Goal: Task Accomplishment & Management: Complete application form

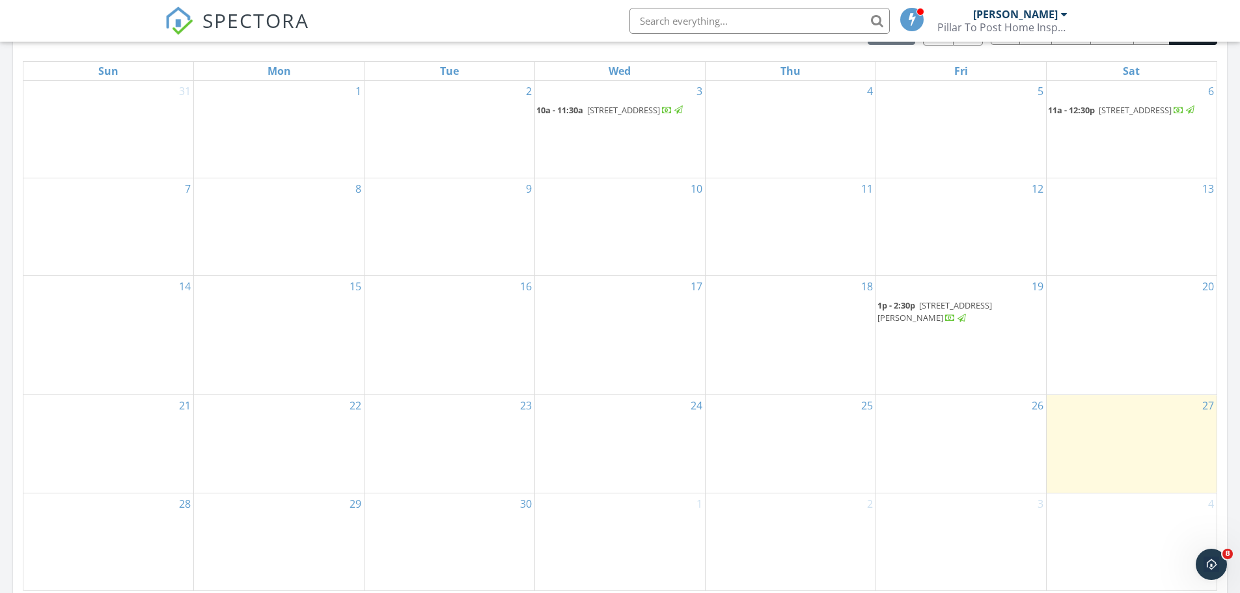
scroll to position [607, 0]
click at [1091, 428] on div "27" at bounding box center [1132, 440] width 170 height 98
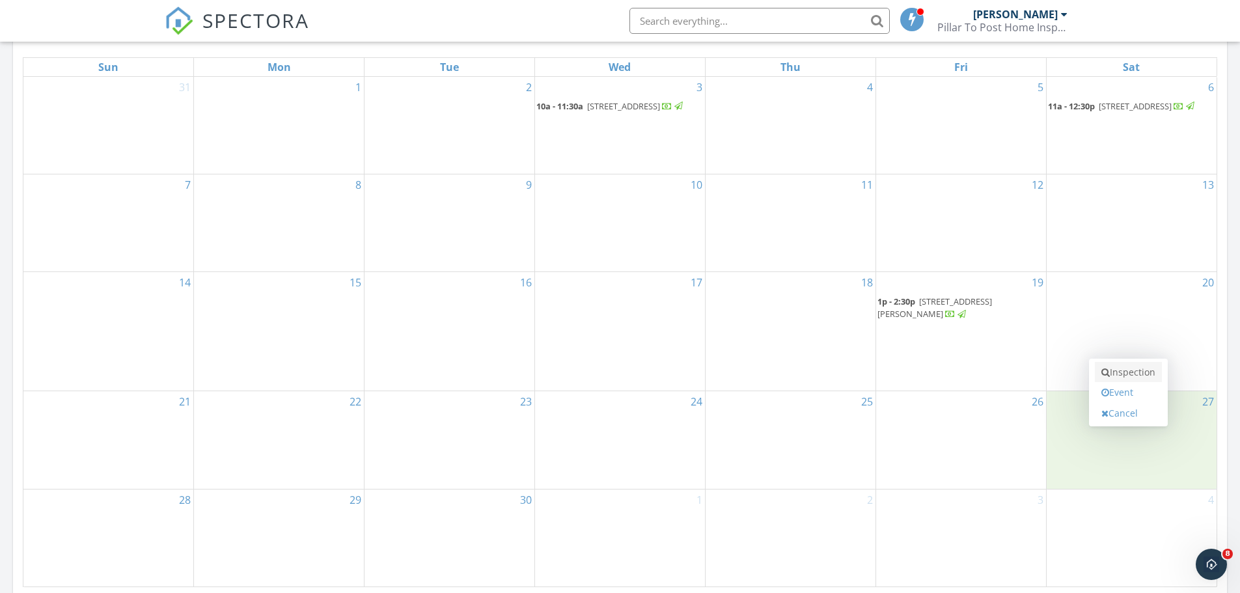
click at [1115, 377] on link "Inspection" at bounding box center [1128, 372] width 67 height 21
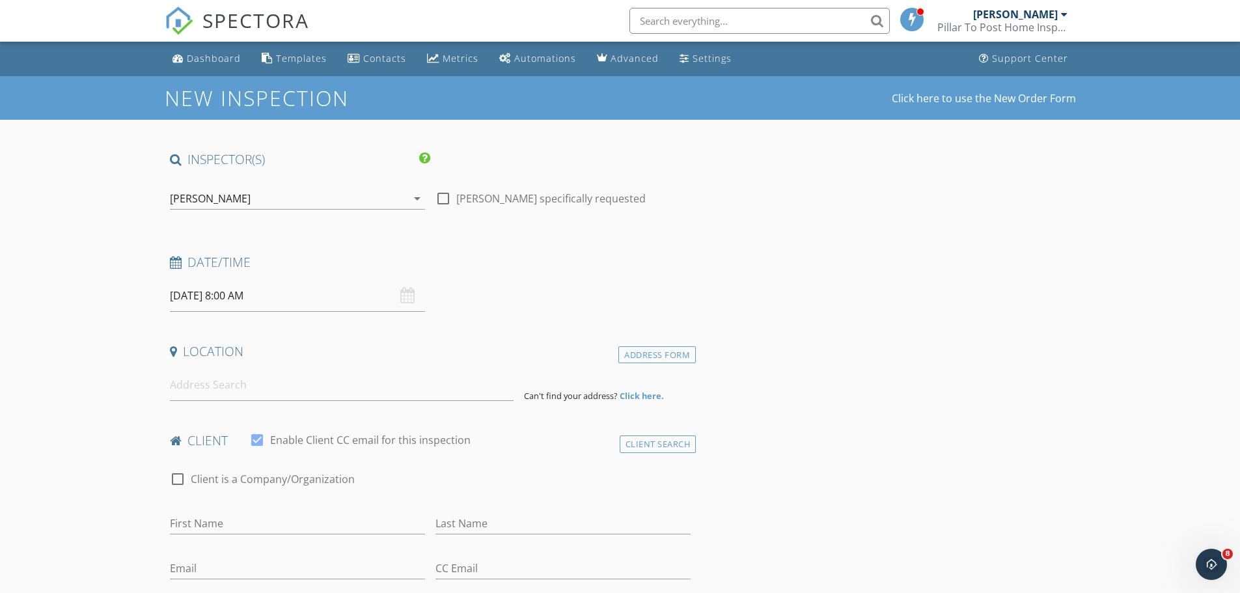
drag, startPoint x: 439, startPoint y: 202, endPoint x: 420, endPoint y: 207, distance: 19.6
click at [439, 202] on div at bounding box center [443, 198] width 22 height 22
checkbox input "true"
click at [247, 297] on input "09/27/2025 8:00 AM" at bounding box center [297, 296] width 255 height 32
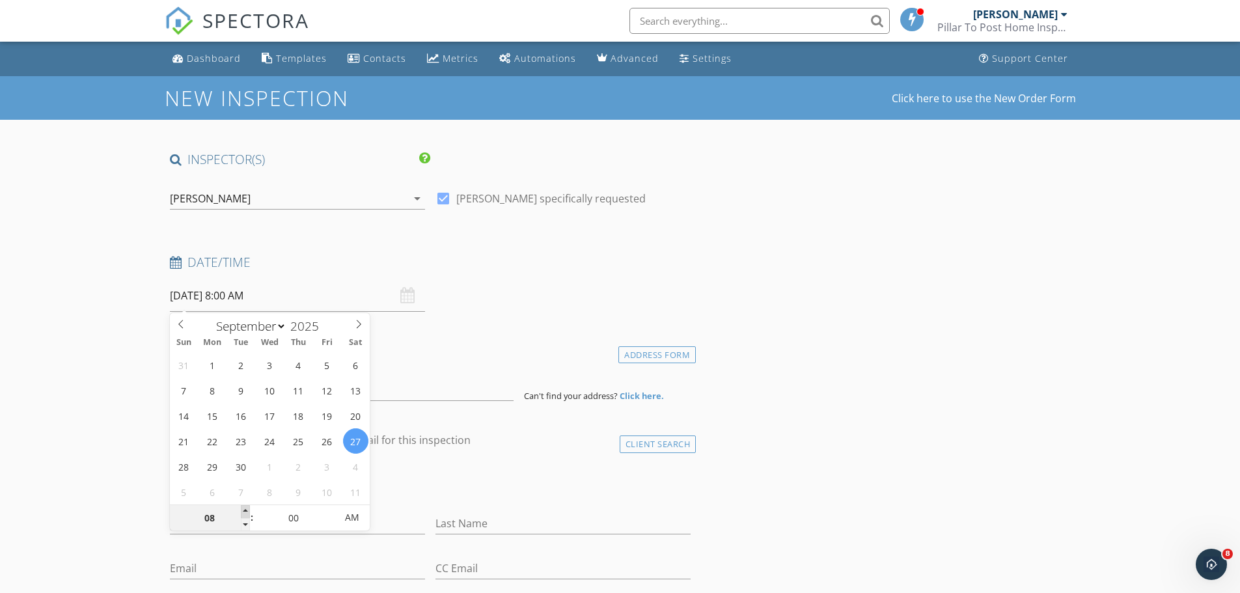
type input "09"
type input "09/27/2025 9:00 AM"
click at [248, 510] on span at bounding box center [245, 511] width 9 height 13
type input "10"
type input "[DATE] 10:00 AM"
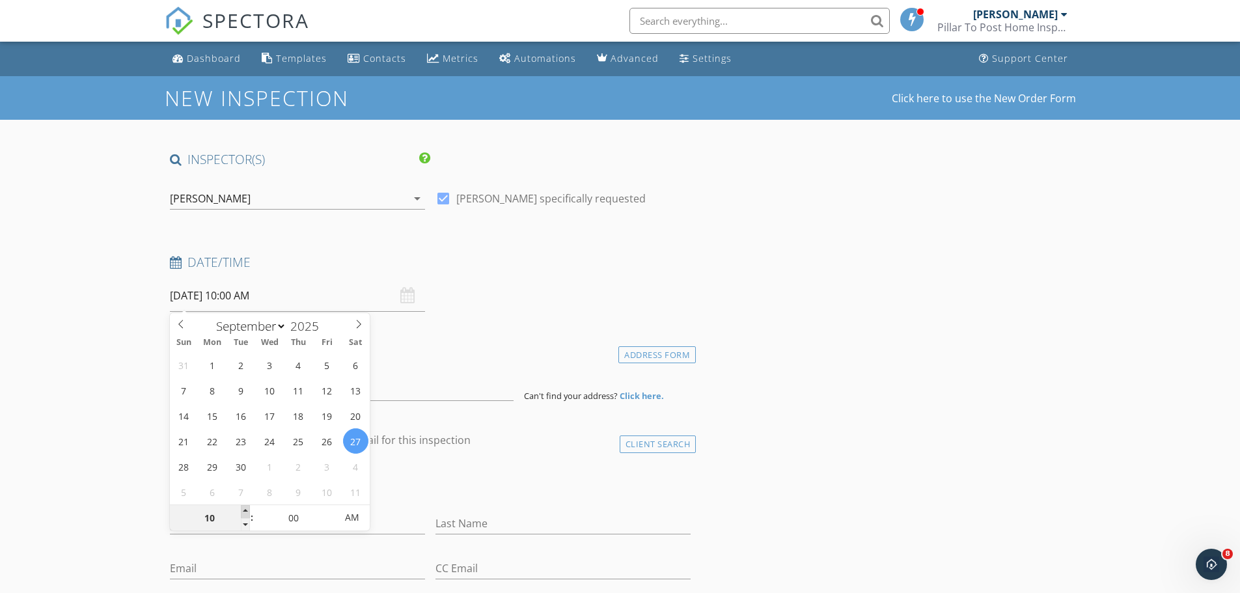
click at [248, 510] on span at bounding box center [245, 511] width 9 height 13
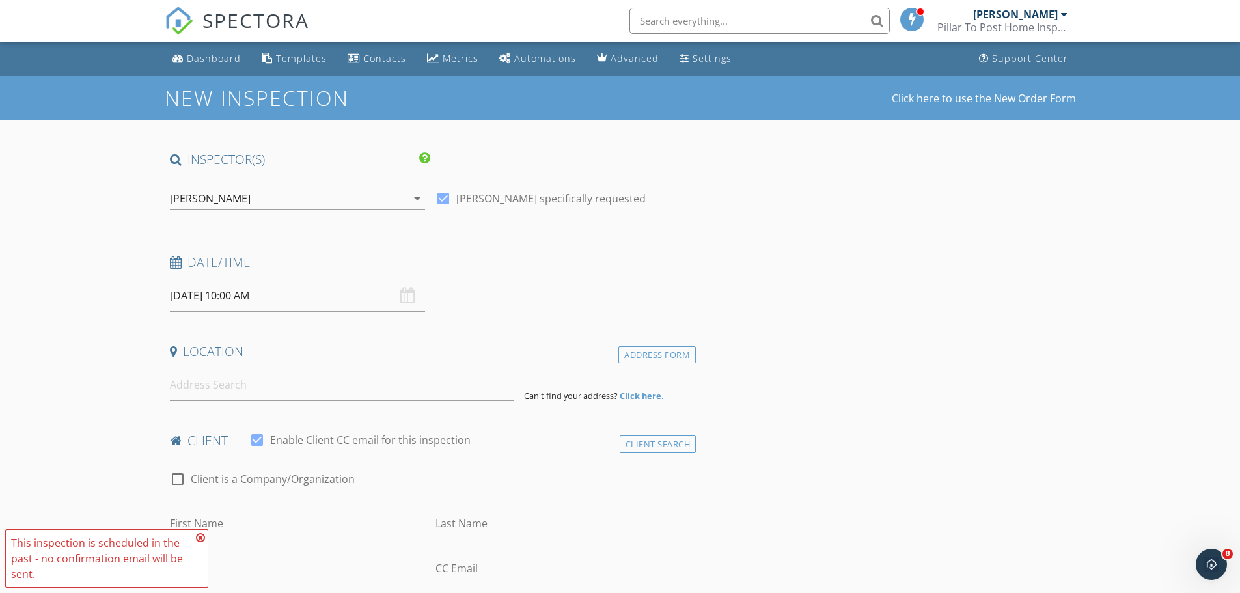
click at [374, 387] on input at bounding box center [342, 385] width 344 height 32
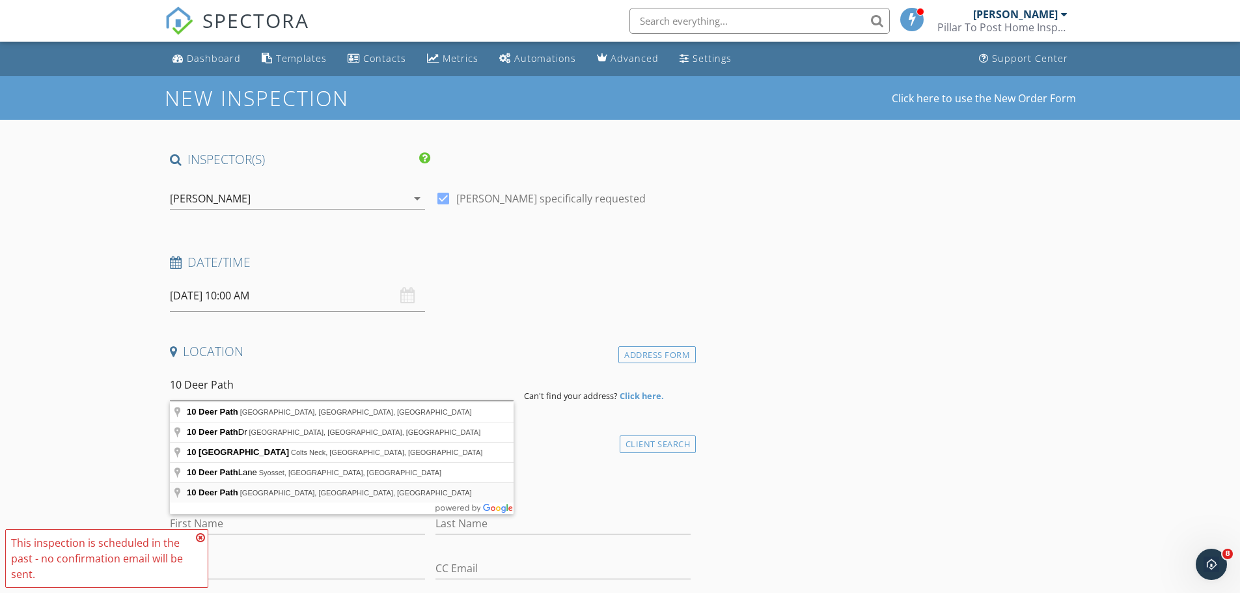
type input "10 Deer Path, Gladstone, NJ, USA"
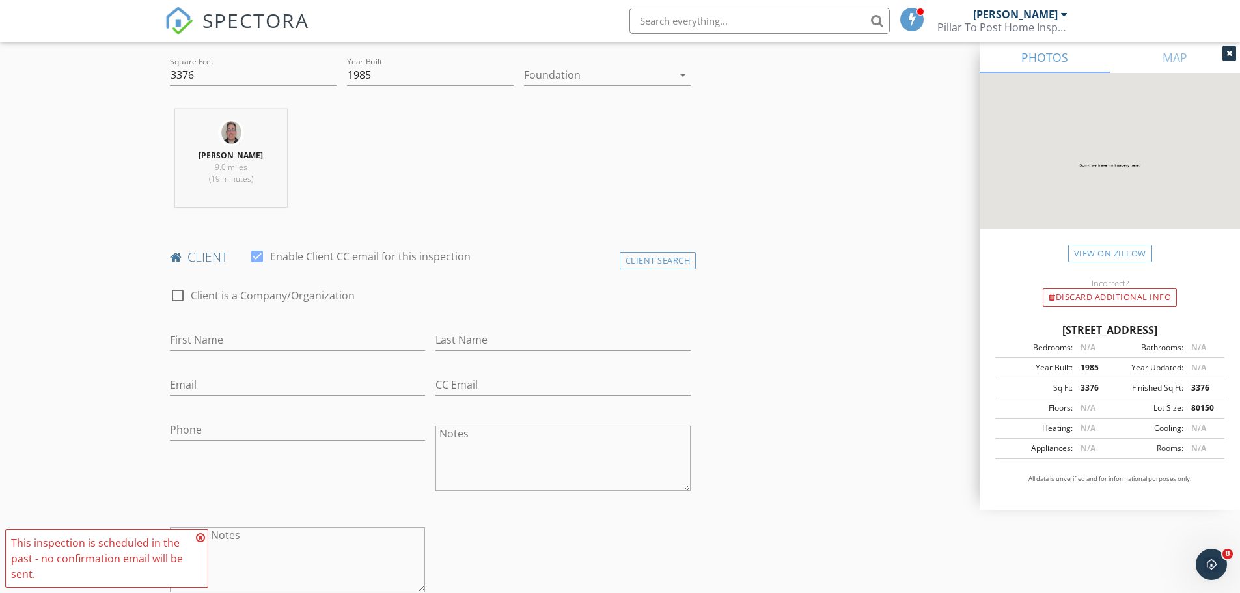
scroll to position [456, 0]
click at [327, 334] on input "First Name" at bounding box center [297, 334] width 255 height 21
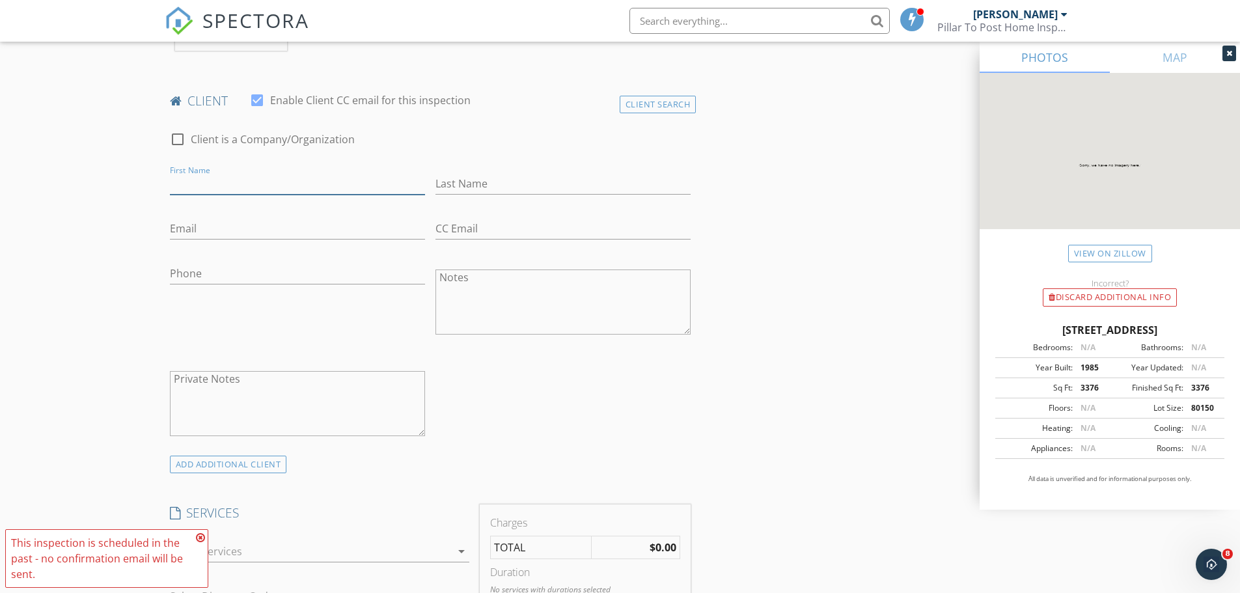
scroll to position [607, 0]
click at [243, 189] on input "First Name" at bounding box center [297, 182] width 255 height 21
paste input "Juan Do NOT Contact Client Not Checked Client Last Name Garcia"
type input "Juan Do NOT Contact Client Not Checked Client Last Name Garcia"
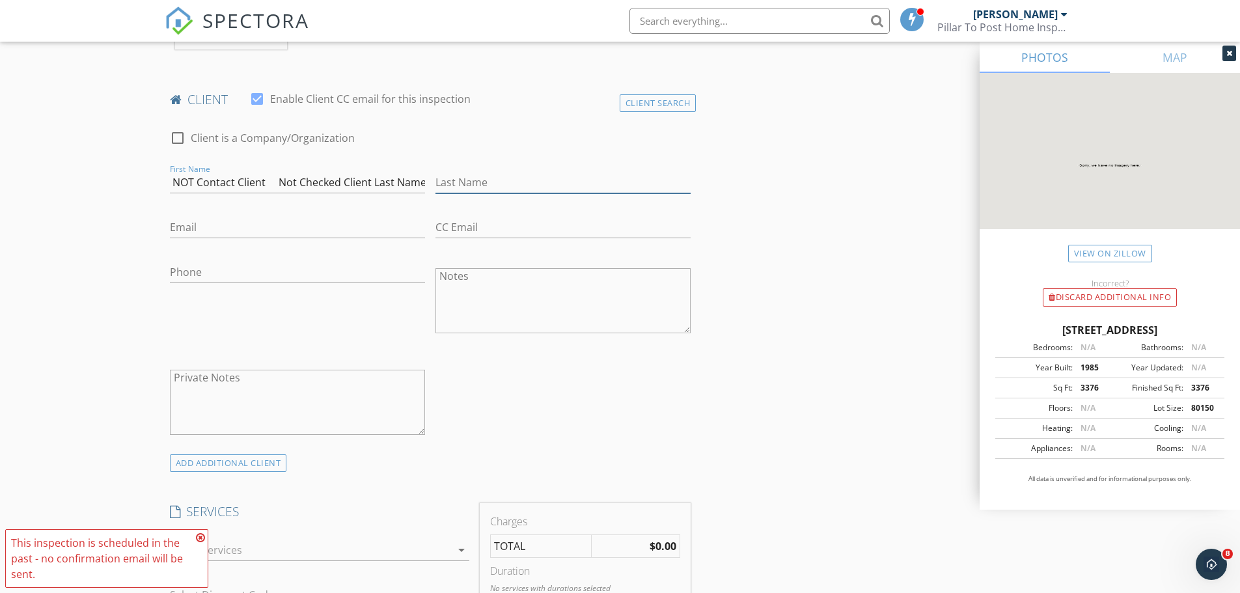
click at [484, 185] on input "Last Name" at bounding box center [563, 182] width 255 height 21
paste input "Juan Do NOT Contact Client Not Checked Client Last Name Garcia"
drag, startPoint x: 663, startPoint y: 182, endPoint x: 303, endPoint y: 194, distance: 359.5
click at [307, 194] on div "check_box_outline_blank Client is a Company/Organization First Name Juan Do NOT…" at bounding box center [431, 285] width 532 height 337
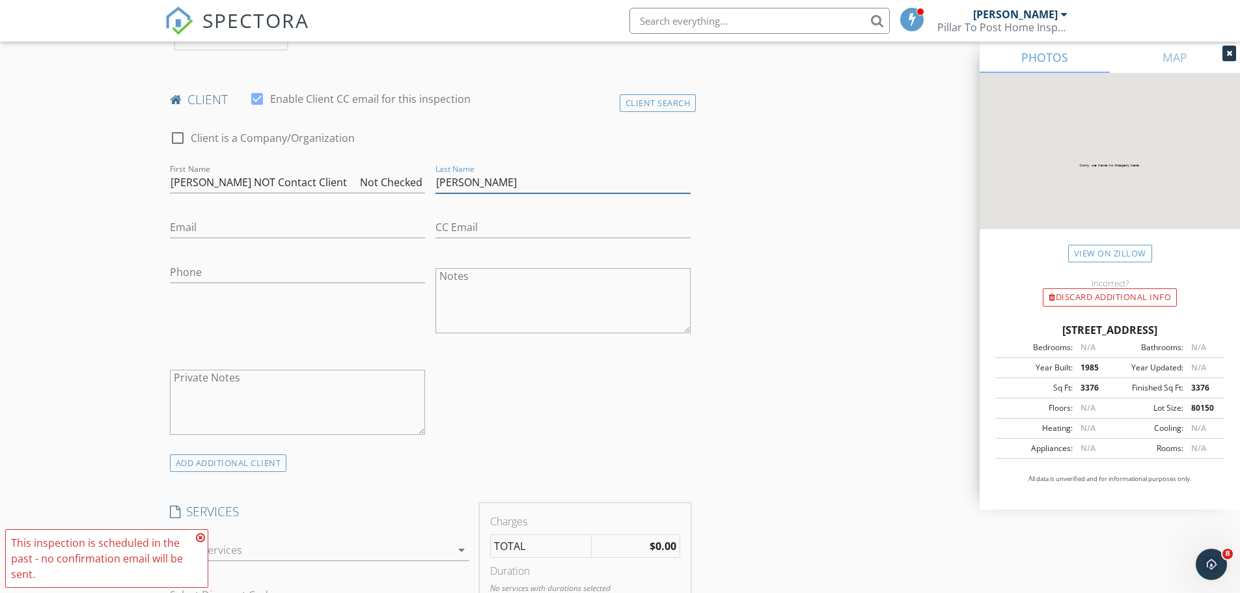
type input "[PERSON_NAME]"
drag, startPoint x: 190, startPoint y: 184, endPoint x: 521, endPoint y: 189, distance: 331.4
click at [521, 189] on div "check_box_outline_blank Client is a Company/Organization First Name Juan Do NOT…" at bounding box center [431, 285] width 532 height 337
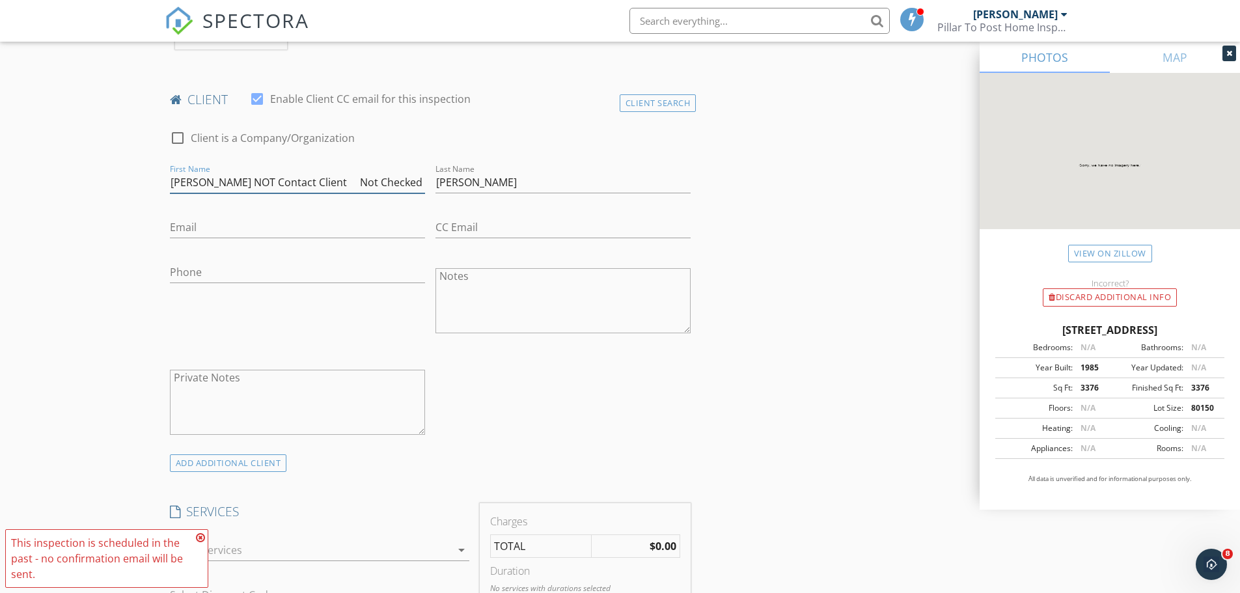
drag, startPoint x: 395, startPoint y: 178, endPoint x: 291, endPoint y: 189, distance: 104.7
click at [292, 188] on input "Juan Do NOT Contact Client Not Checked Client Last Name Garcia" at bounding box center [297, 182] width 255 height 21
drag, startPoint x: 326, startPoint y: 182, endPoint x: 275, endPoint y: 184, distance: 51.5
click at [275, 184] on input "Juan Do NOT Contact Clielient Last Name Garcia" at bounding box center [297, 182] width 255 height 21
drag, startPoint x: 361, startPoint y: 182, endPoint x: 197, endPoint y: 188, distance: 164.8
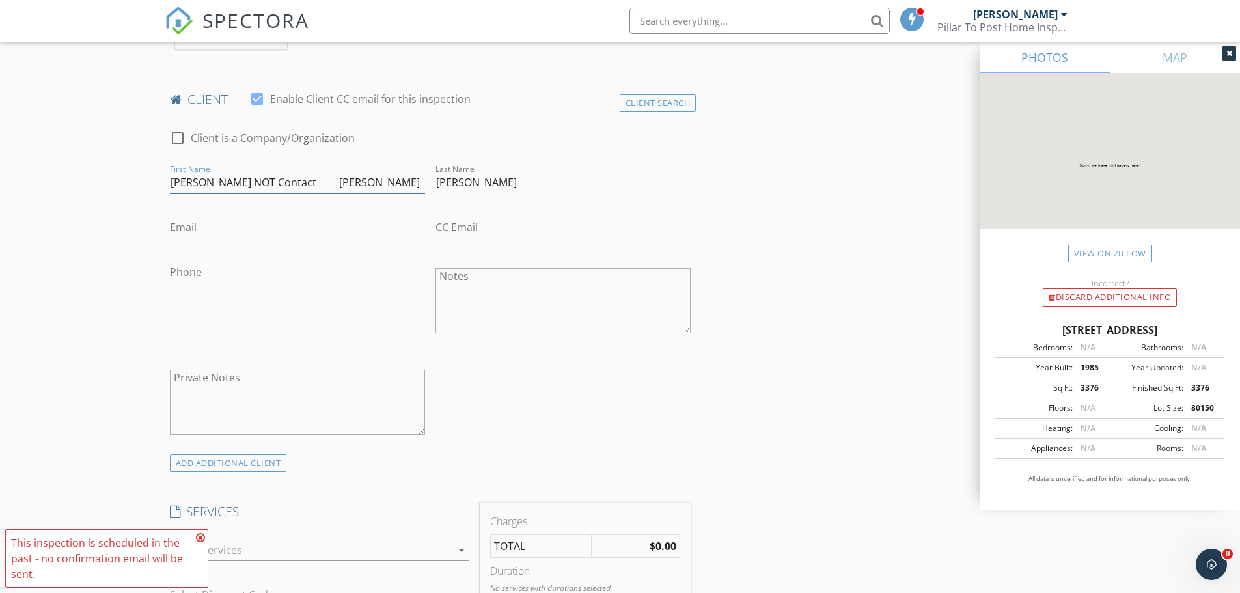
click at [197, 188] on input "Juan Do NOT Contact Garcia" at bounding box center [297, 182] width 255 height 21
type input "[PERSON_NAME]"
click at [302, 228] on input "Email" at bounding box center [297, 227] width 255 height 21
paste input "[EMAIL_ADDRESS][DOMAIN_NAME]"
type input "[EMAIL_ADDRESS][DOMAIN_NAME]"
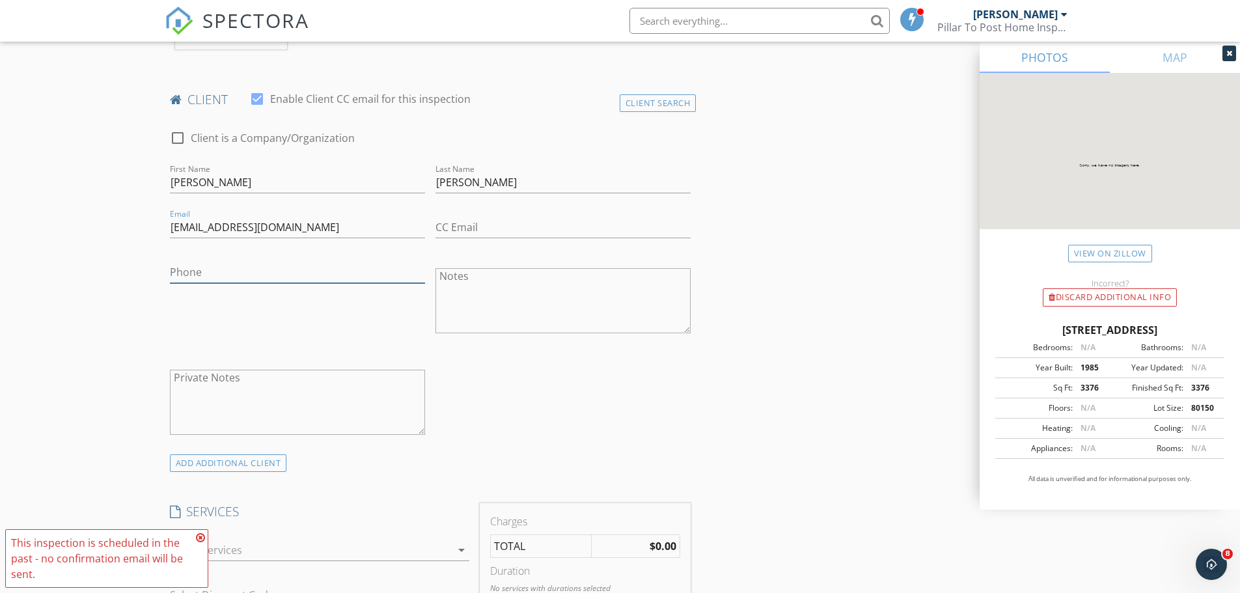
click at [270, 273] on input "Phone" at bounding box center [297, 272] width 255 height 21
paste input "[PHONE_NUMBER]"
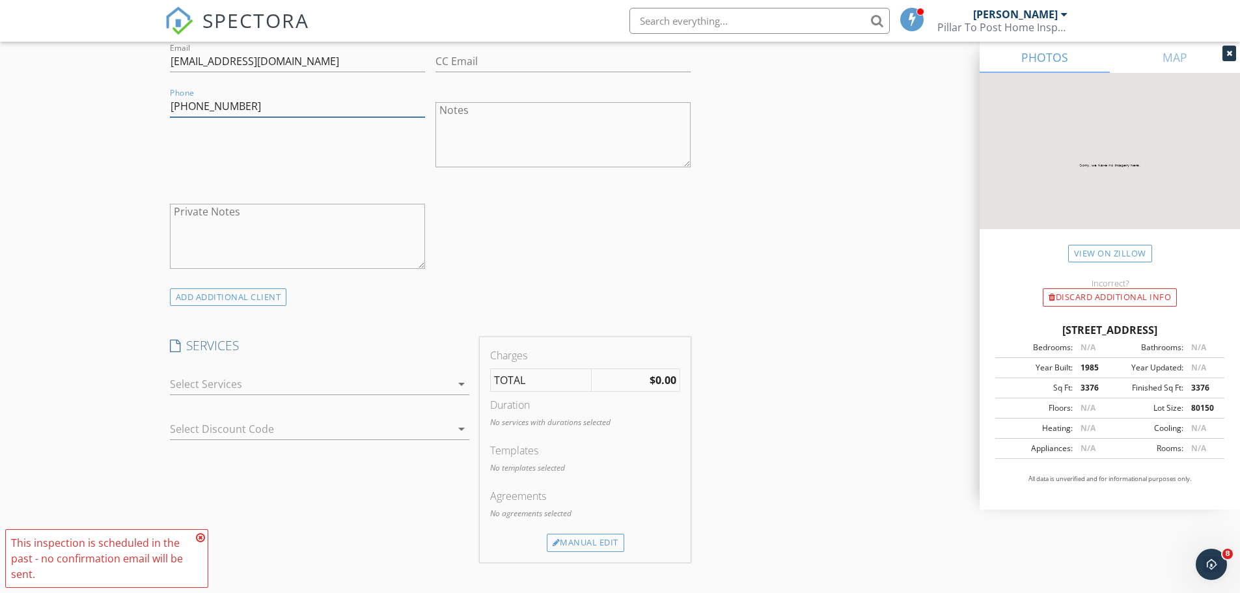
scroll to position [781, 0]
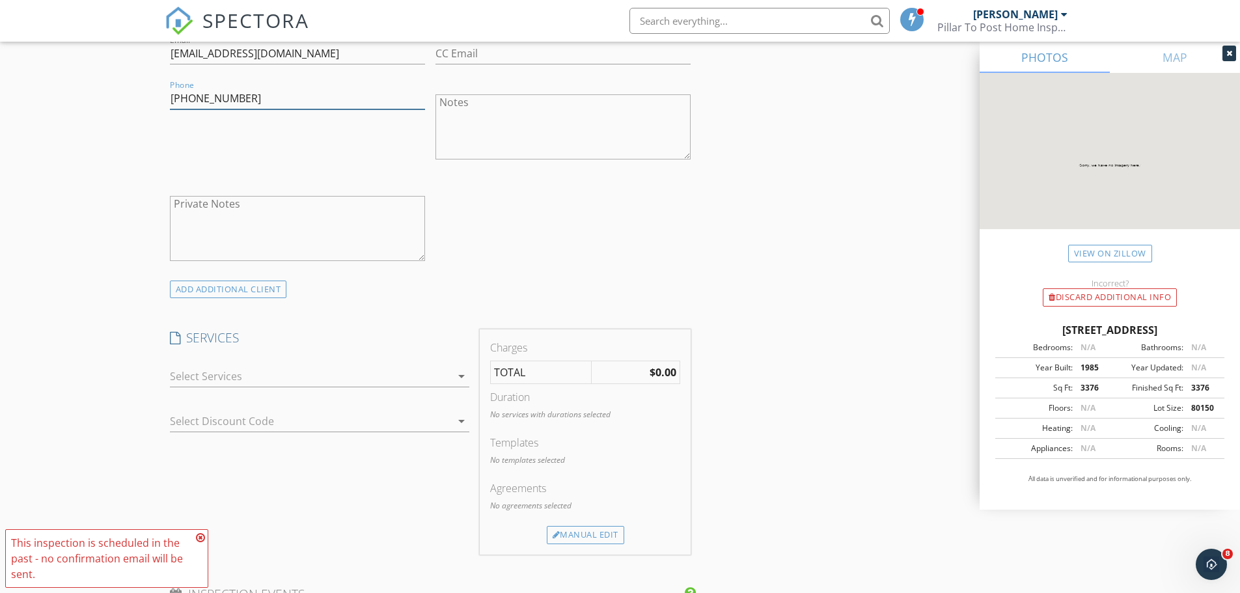
type input "[PHONE_NUMBER]"
click at [325, 374] on div at bounding box center [310, 376] width 281 height 21
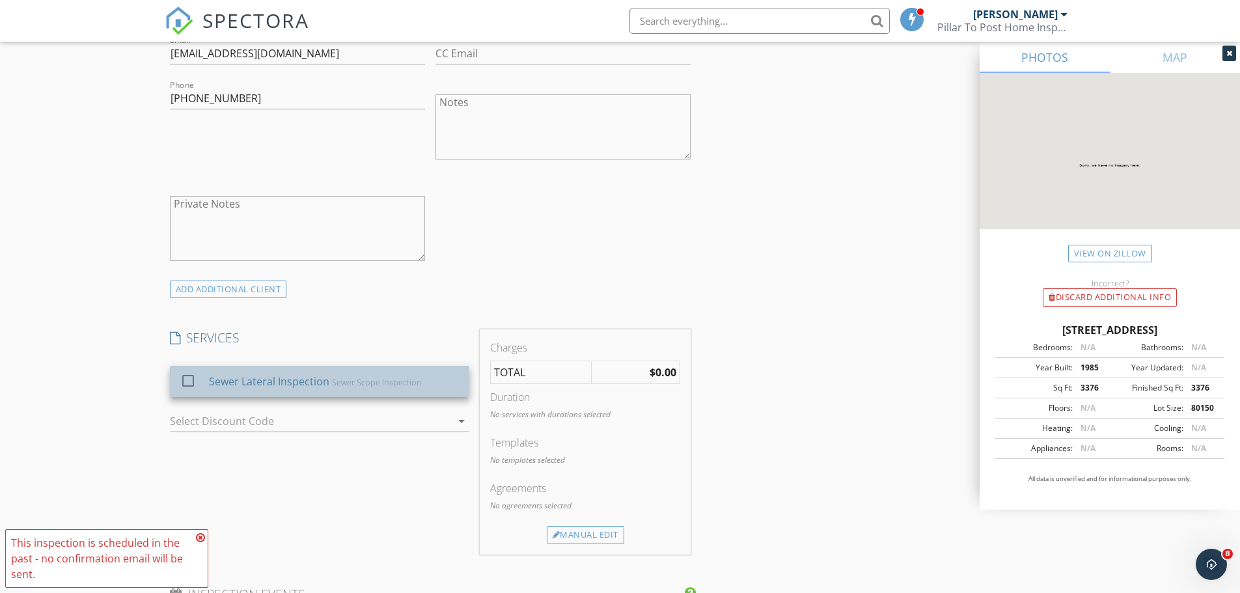
click at [268, 387] on div "Sewer Lateral Inspection" at bounding box center [268, 382] width 120 height 16
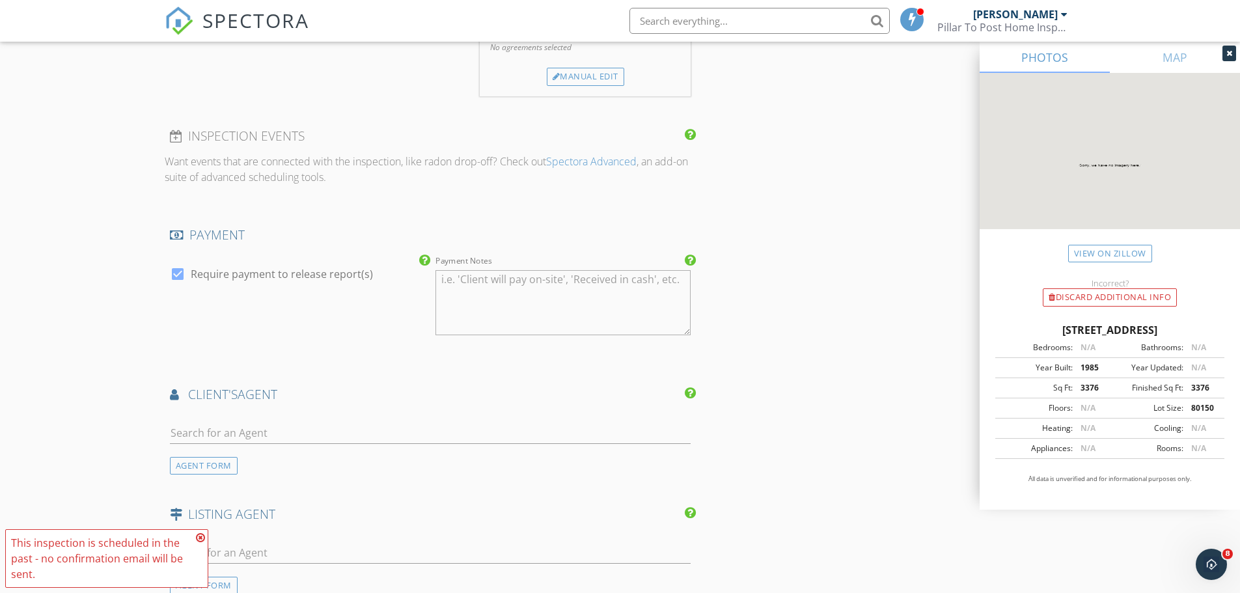
scroll to position [1280, 0]
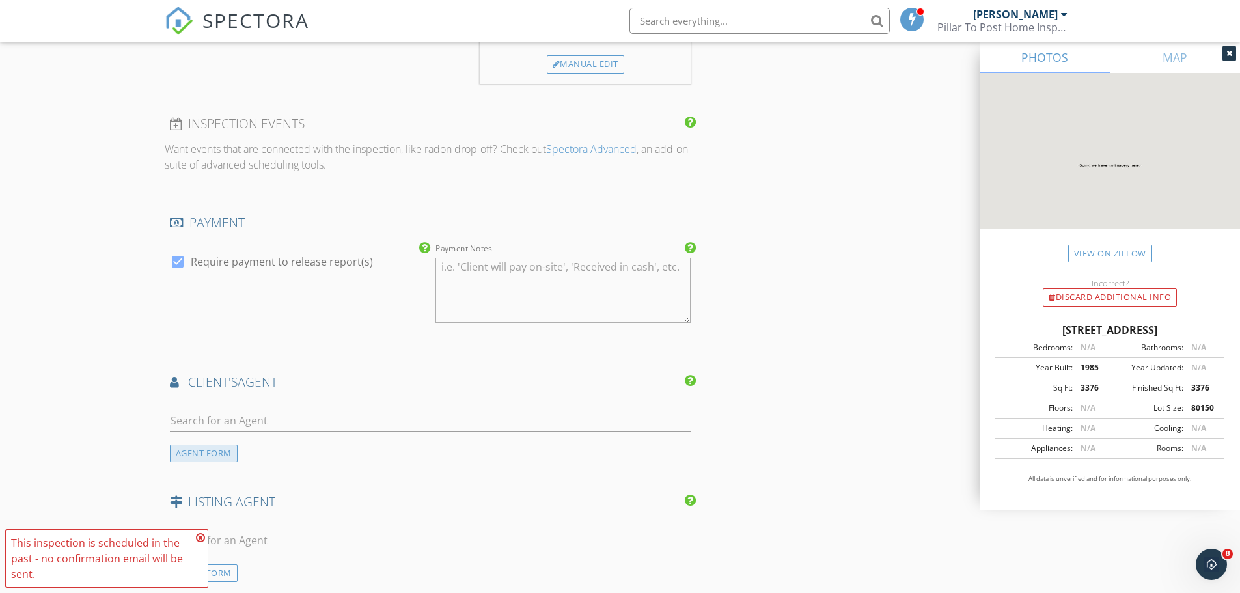
click at [212, 456] on div "AGENT FORM" at bounding box center [204, 454] width 68 height 18
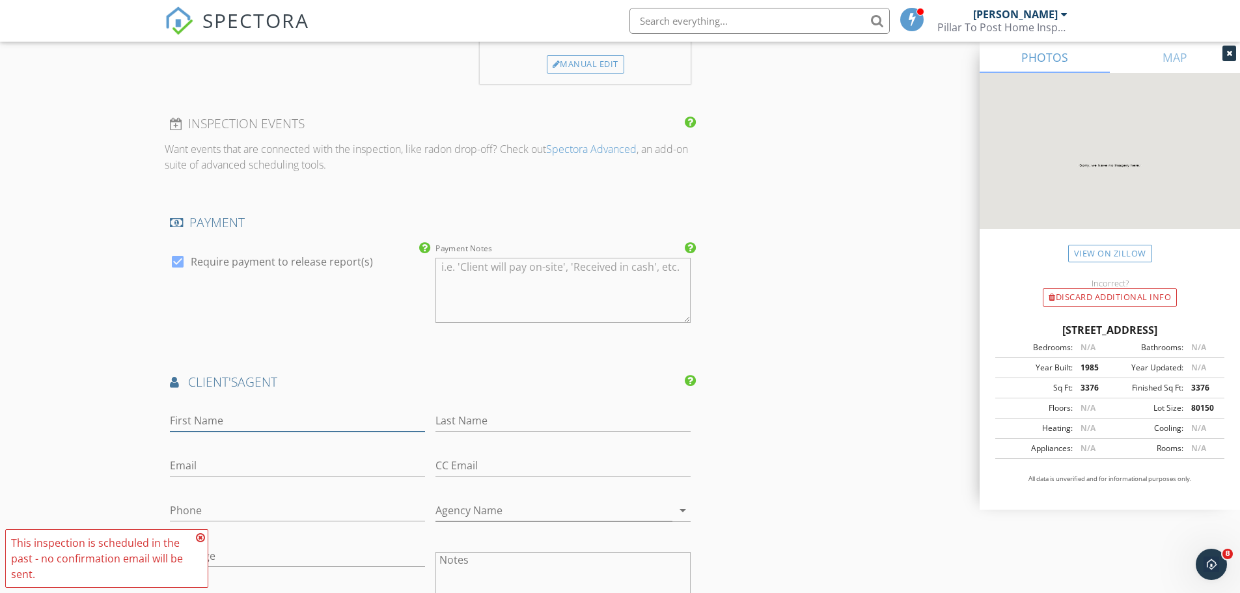
click at [328, 416] on input "First Name" at bounding box center [297, 420] width 255 height 21
paste input "[PERSON_NAME]"
type input "[PERSON_NAME]"
click at [480, 423] on input "Last Name" at bounding box center [563, 420] width 255 height 21
paste input "[PERSON_NAME]"
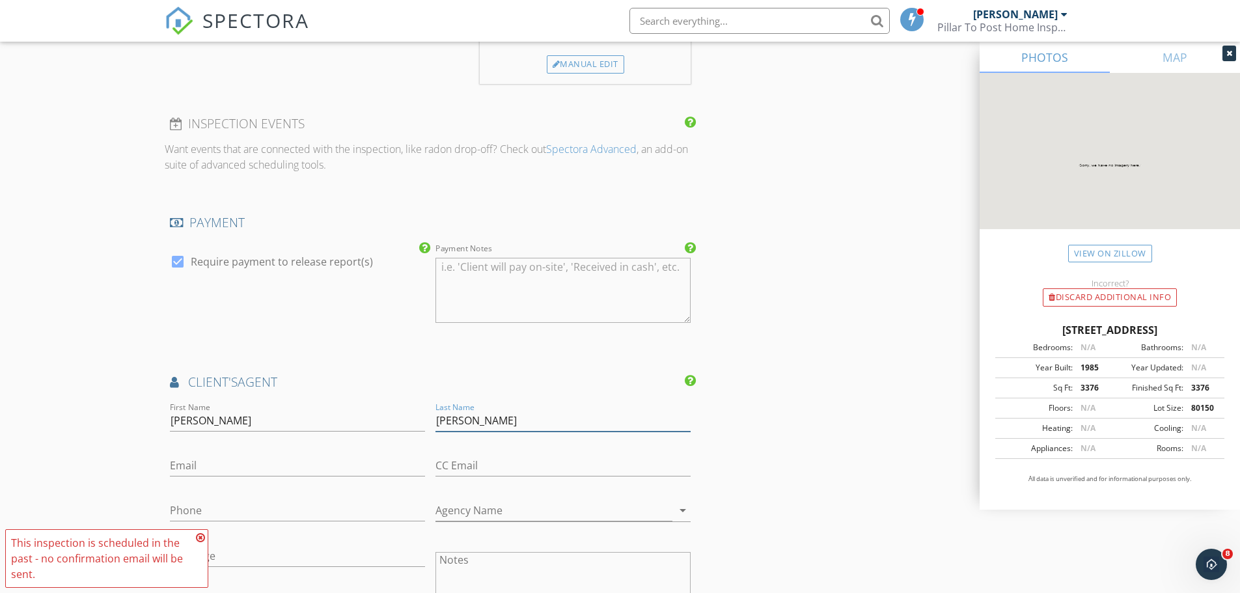
drag, startPoint x: 467, startPoint y: 421, endPoint x: 283, endPoint y: 421, distance: 183.6
click at [285, 421] on div "First Name Marcy Borcherding Last Name Marcy Borcherding Email CC Email Phone A…" at bounding box center [431, 569] width 532 height 339
click at [436, 424] on input "[PERSON_NAME]" at bounding box center [563, 420] width 255 height 21
type input "[PERSON_NAME]"
drag, startPoint x: 300, startPoint y: 417, endPoint x: 198, endPoint y: 430, distance: 103.0
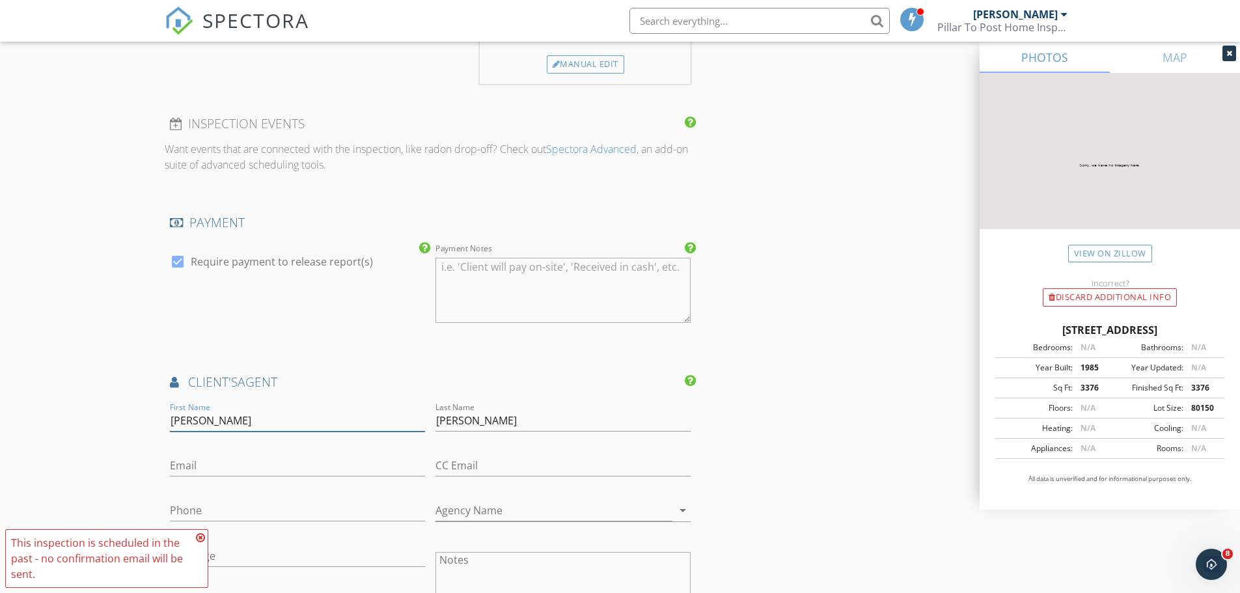
click at [199, 425] on input "[PERSON_NAME]" at bounding box center [297, 420] width 255 height 21
type input "[PERSON_NAME]"
click at [250, 451] on div "Email" at bounding box center [297, 468] width 255 height 42
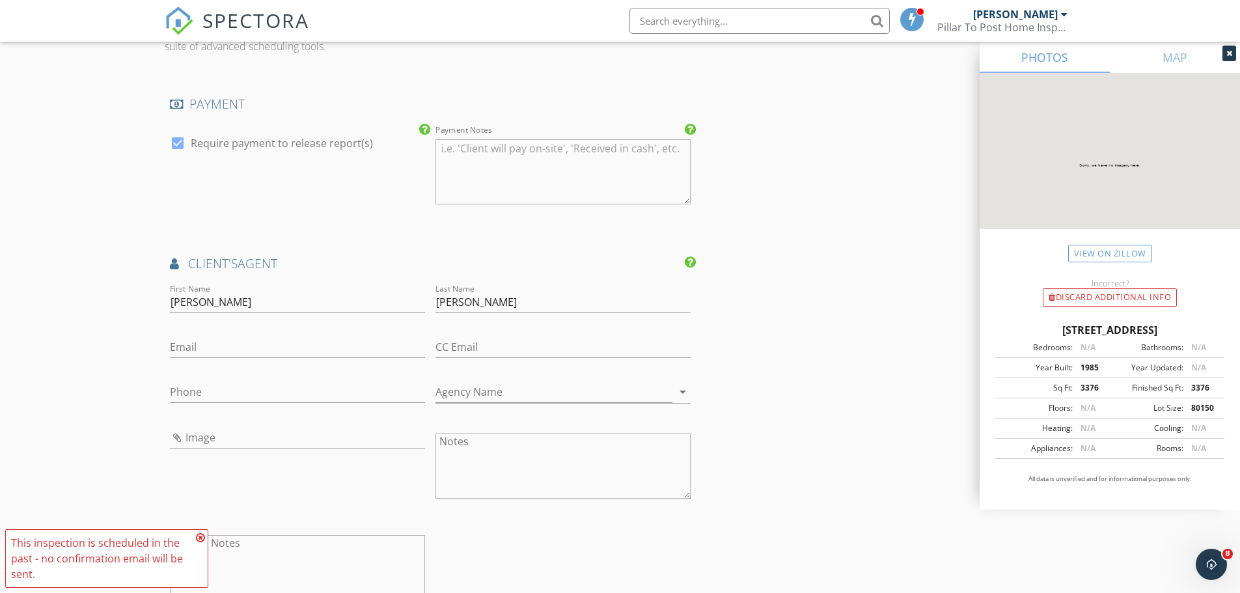
scroll to position [1411, 0]
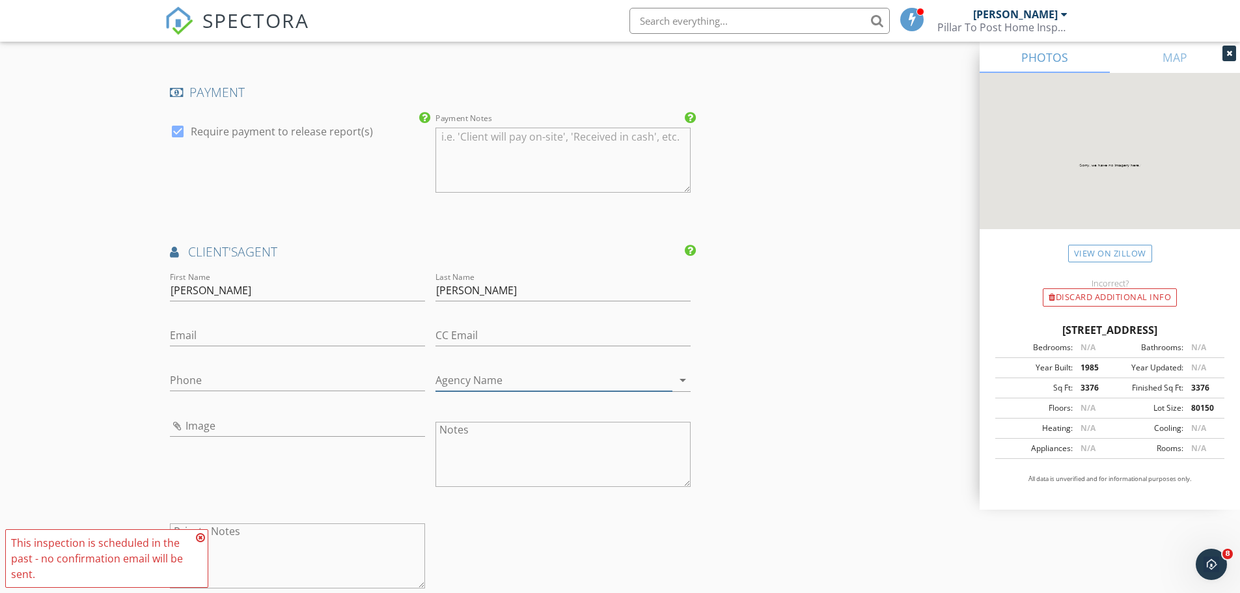
click at [523, 381] on input "Agency Name" at bounding box center [554, 380] width 237 height 21
click at [526, 424] on textarea "Notes" at bounding box center [563, 454] width 255 height 65
click at [514, 379] on input "Cold" at bounding box center [554, 380] width 237 height 21
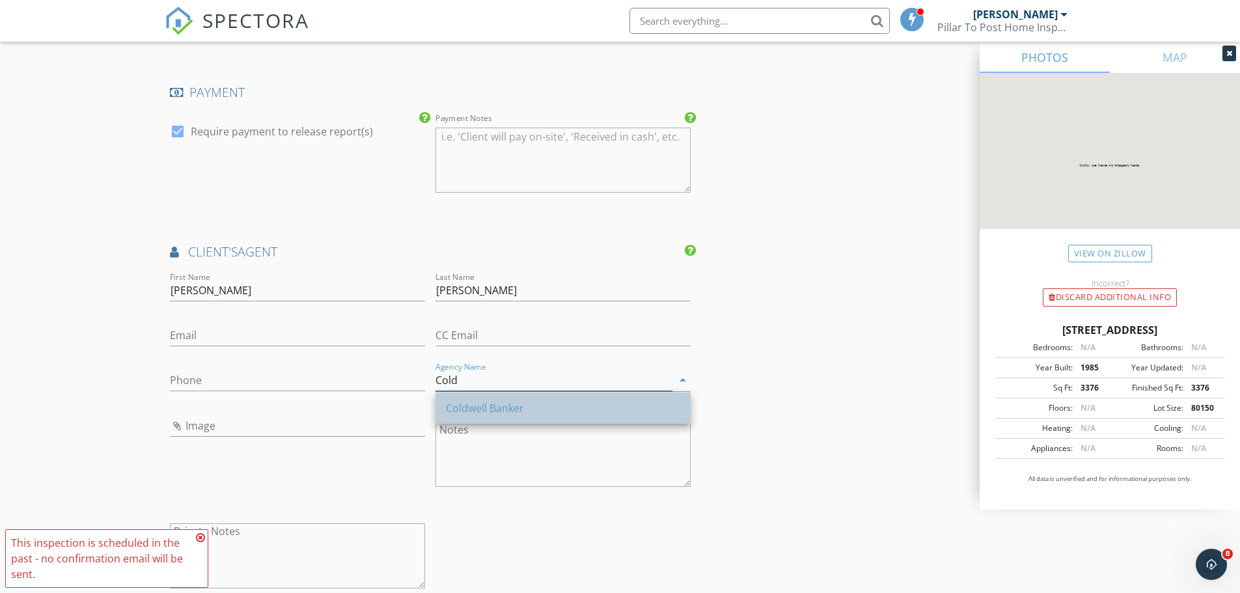
click at [510, 404] on div "Coldwell Banker" at bounding box center [563, 408] width 234 height 16
type input "Coldwell Banker"
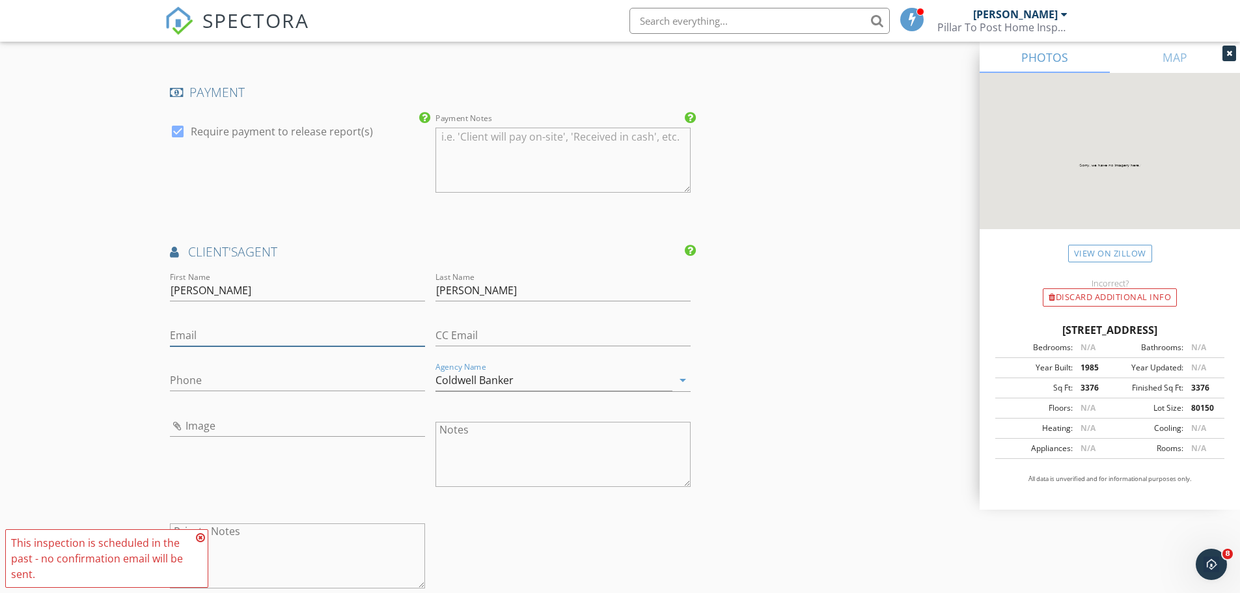
click at [264, 333] on input "Email" at bounding box center [297, 335] width 255 height 21
paste input "[EMAIL_ADDRESS][DOMAIN_NAME]"
type input "[EMAIL_ADDRESS][DOMAIN_NAME]"
click at [256, 362] on div "Phone" at bounding box center [297, 383] width 255 height 42
drag, startPoint x: 251, startPoint y: 367, endPoint x: 245, endPoint y: 374, distance: 9.3
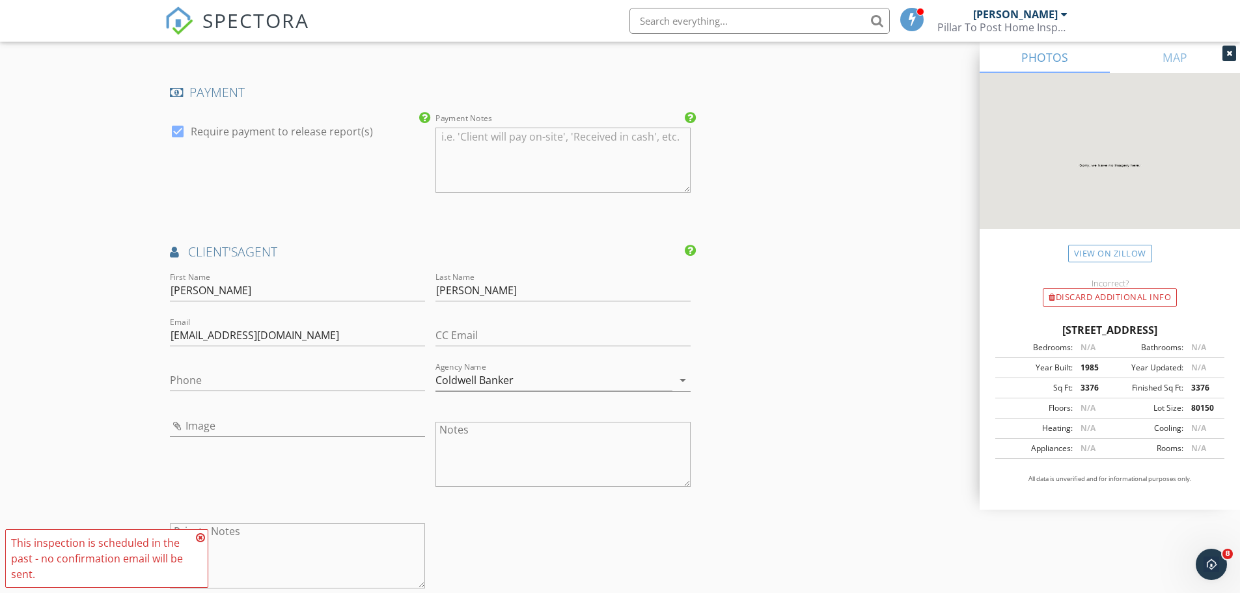
click at [251, 367] on div "Phone" at bounding box center [297, 383] width 255 height 42
click at [242, 381] on input "Phone" at bounding box center [297, 380] width 255 height 21
paste input "[PHONE_NUMBER]"
type input "[PHONE_NUMBER]"
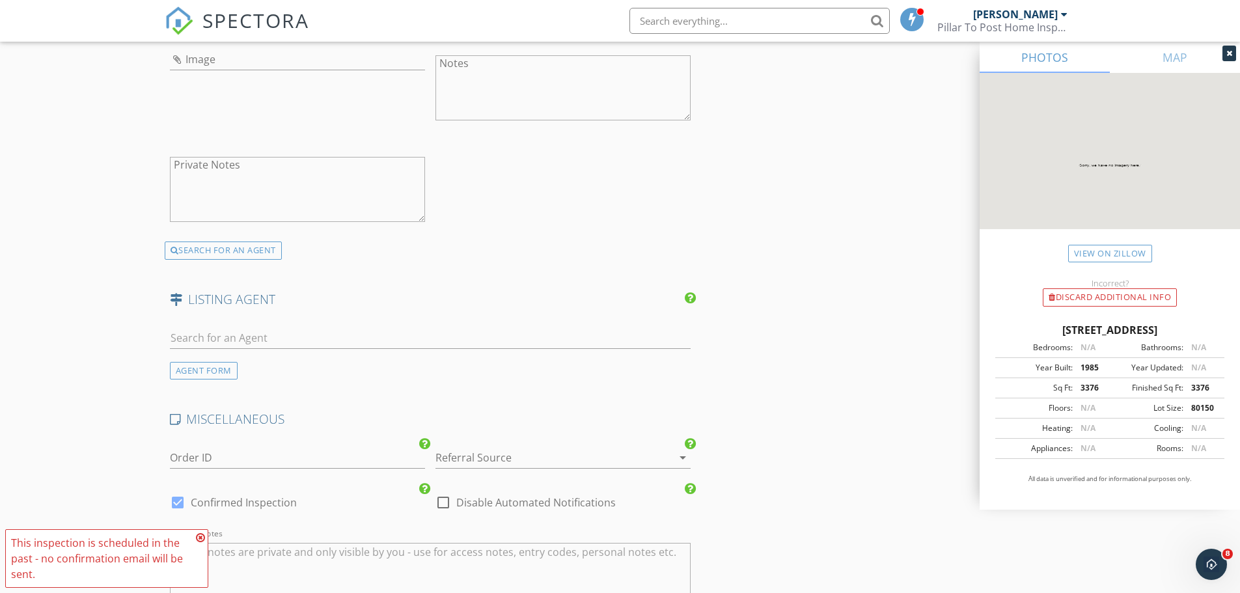
scroll to position [1779, 0]
click at [440, 501] on div at bounding box center [443, 501] width 22 height 22
checkbox input "true"
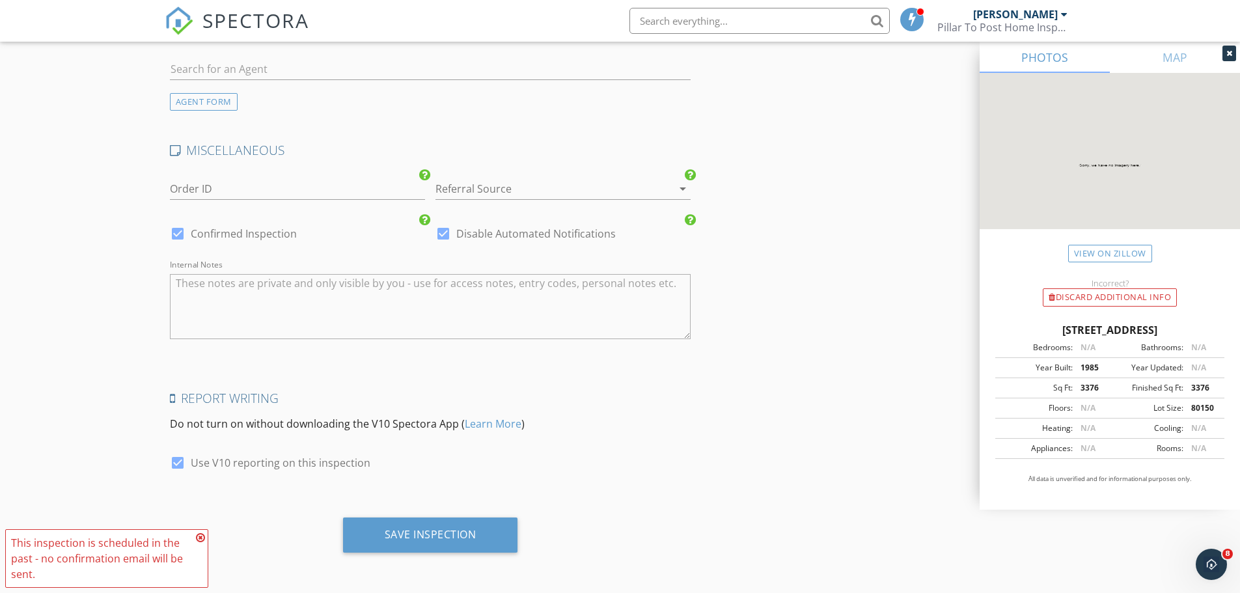
scroll to position [2047, 0]
click at [478, 536] on div "Save Inspection" at bounding box center [430, 534] width 175 height 35
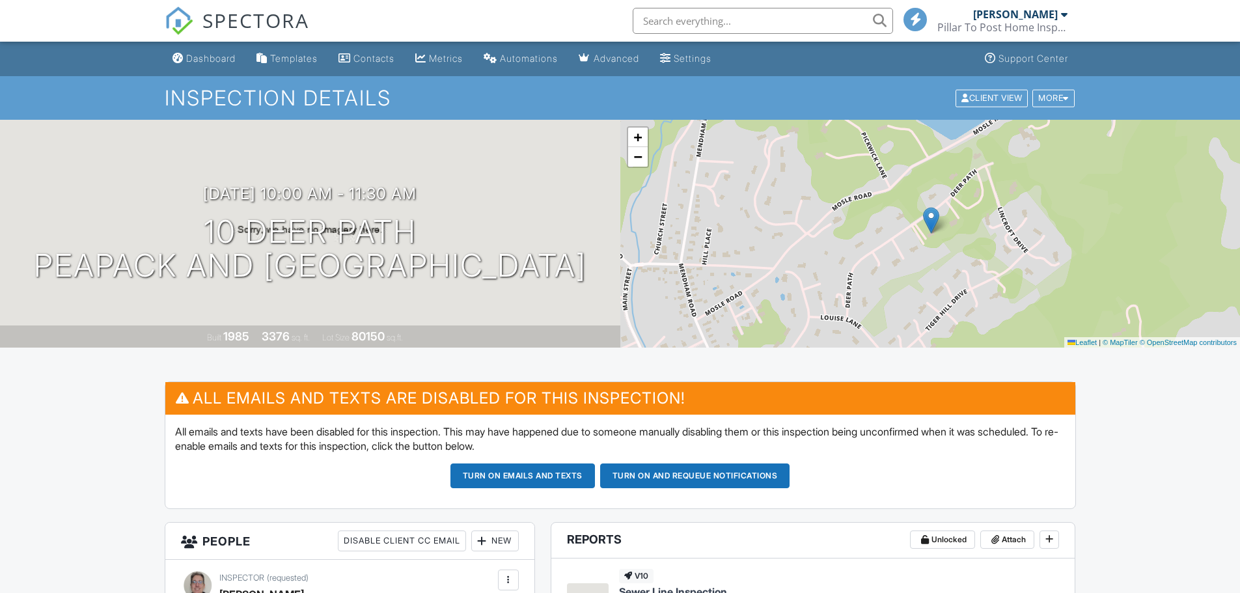
scroll to position [260, 0]
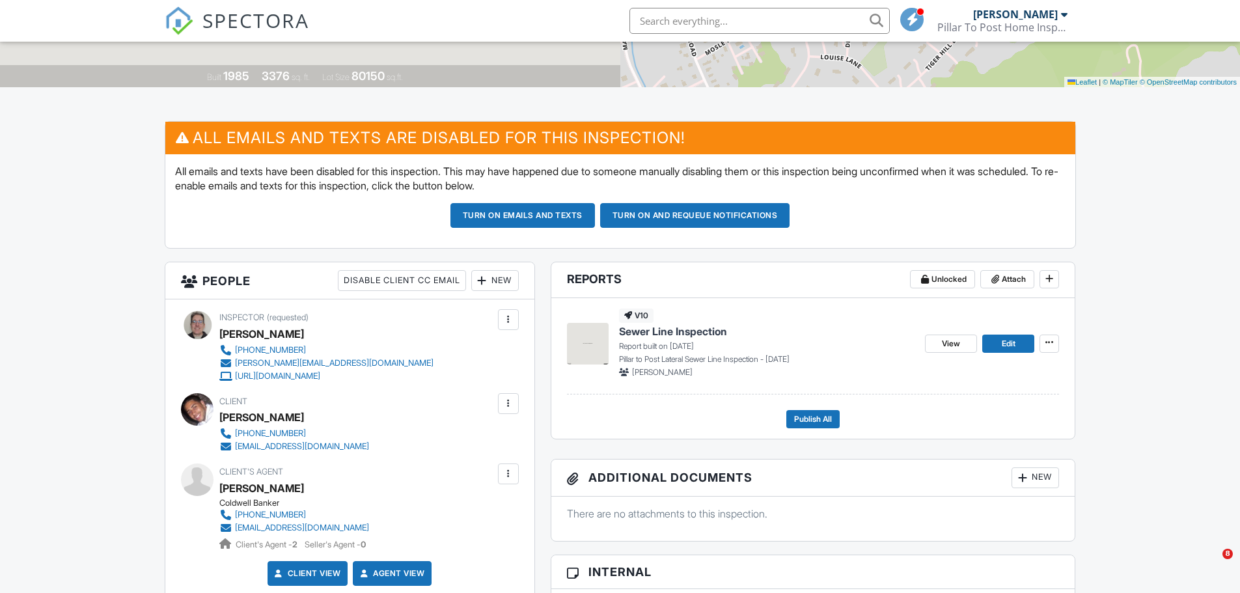
click at [666, 332] on span "Sewer Line Inspection" at bounding box center [673, 331] width 108 height 14
